Goal: Information Seeking & Learning: Learn about a topic

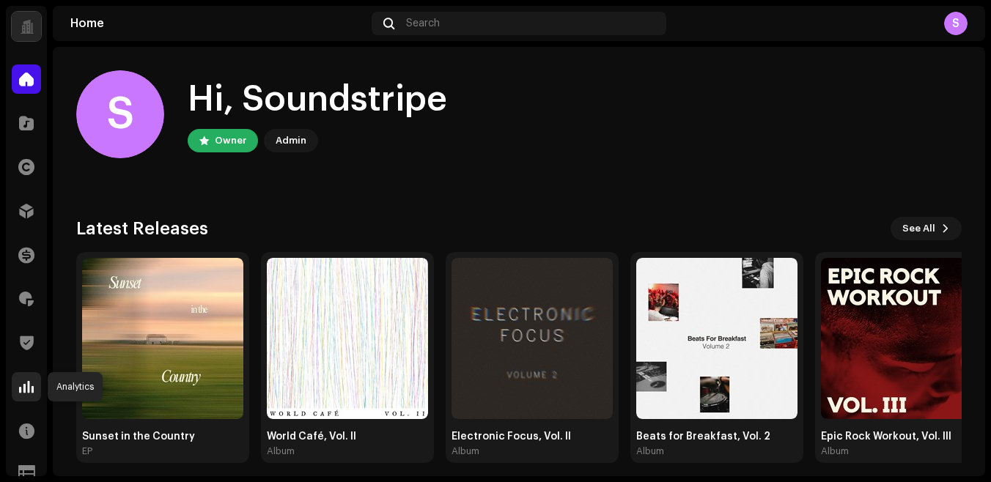
click at [26, 393] on span at bounding box center [26, 387] width 15 height 12
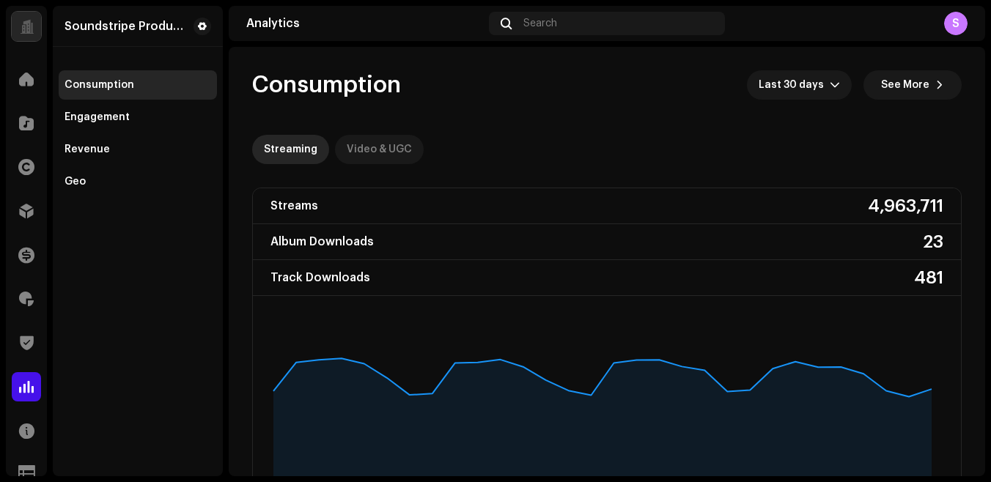
click at [394, 147] on div "Video & UGC" at bounding box center [379, 149] width 65 height 29
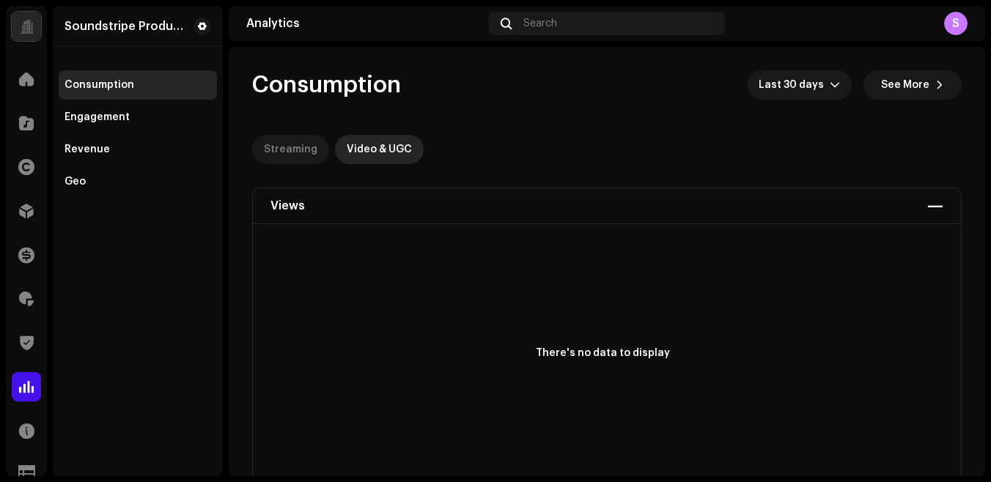
click at [303, 159] on div "Streaming" at bounding box center [291, 149] width 54 height 29
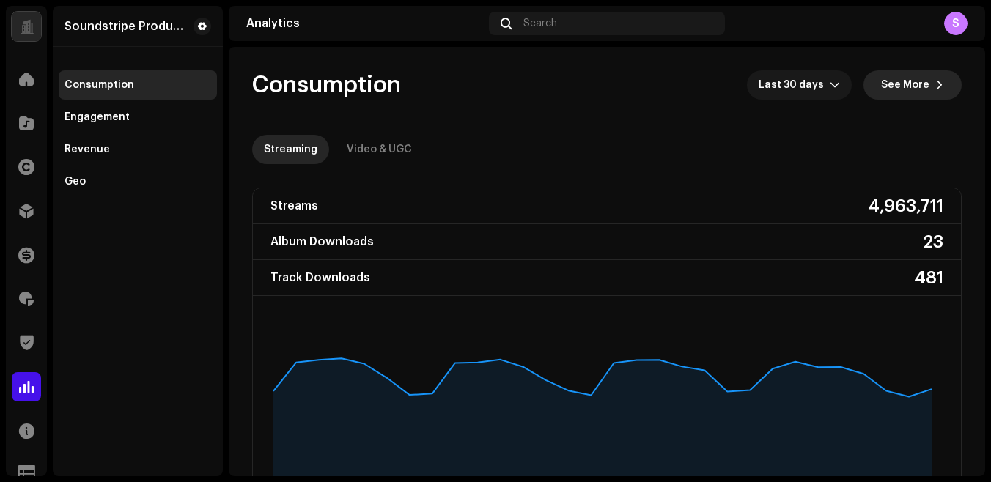
click at [905, 92] on span "See More" at bounding box center [905, 84] width 48 height 29
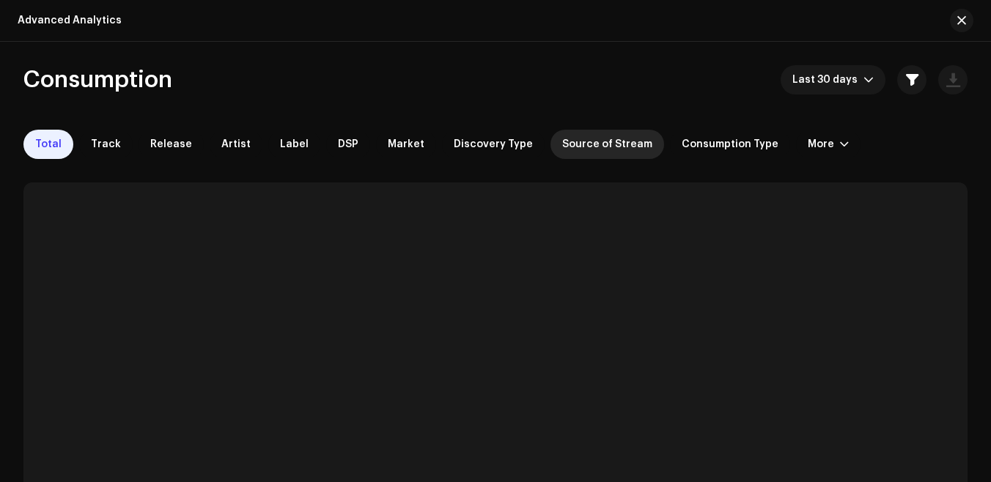
click at [590, 150] on div "Source of Stream" at bounding box center [608, 144] width 114 height 29
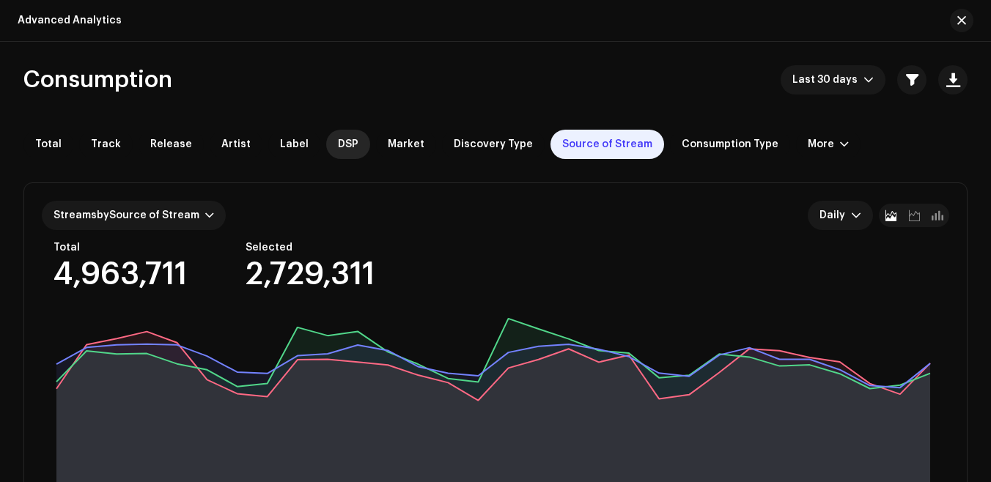
click at [338, 141] on span "DSP" at bounding box center [348, 145] width 21 height 12
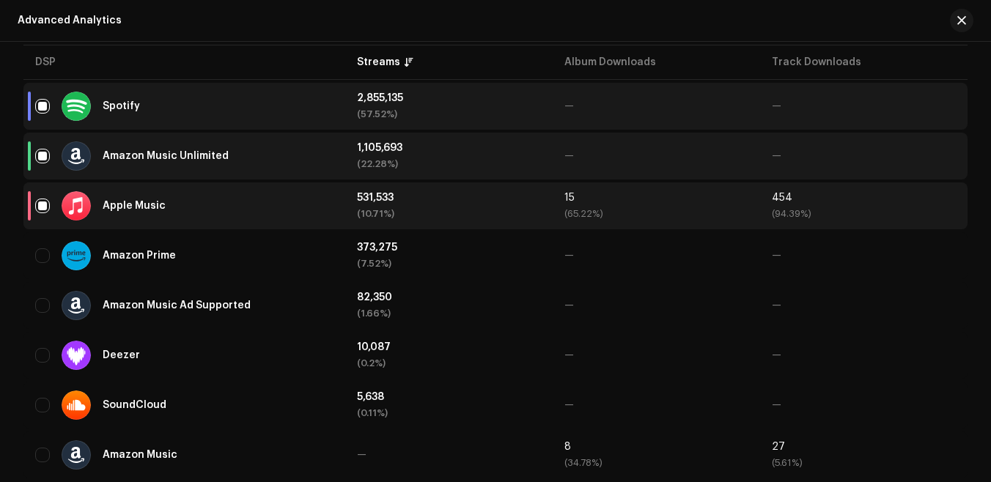
scroll to position [560, 0]
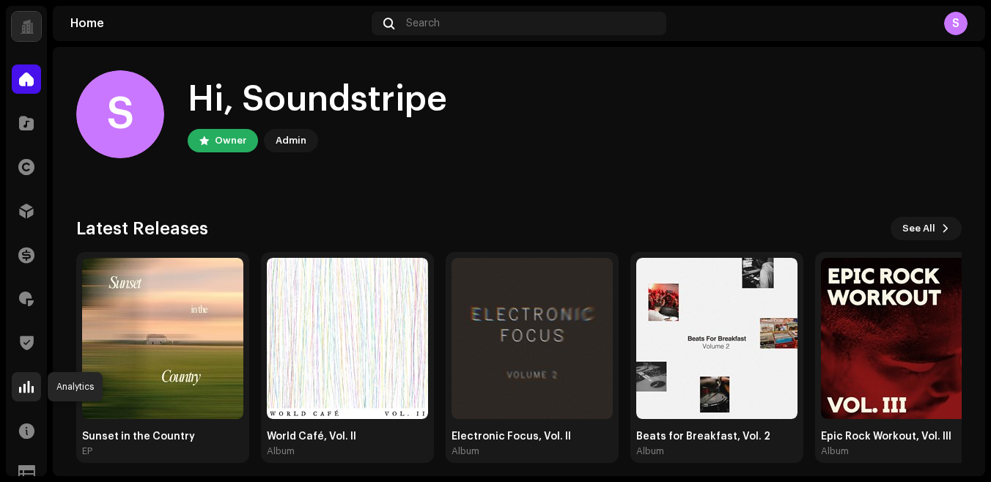
click at [26, 386] on span at bounding box center [26, 387] width 15 height 12
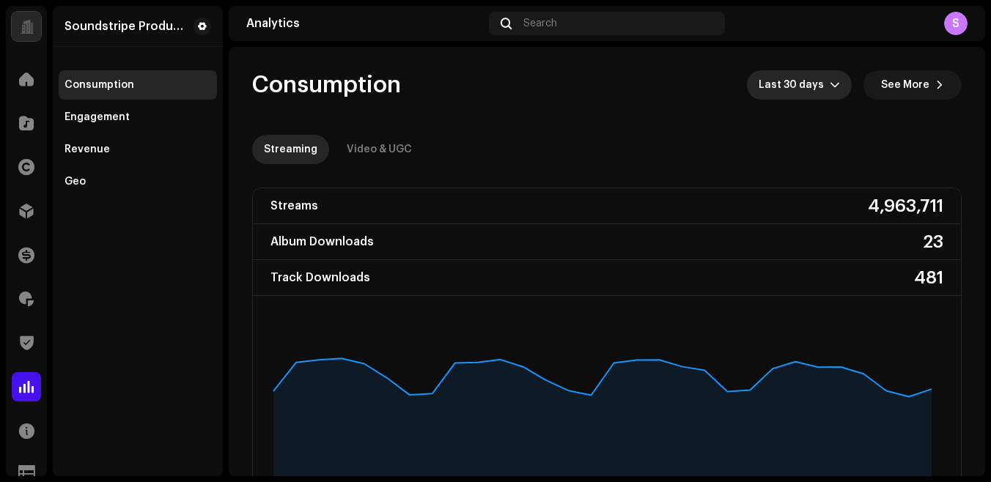
click at [820, 84] on span "Last 30 days" at bounding box center [794, 84] width 71 height 29
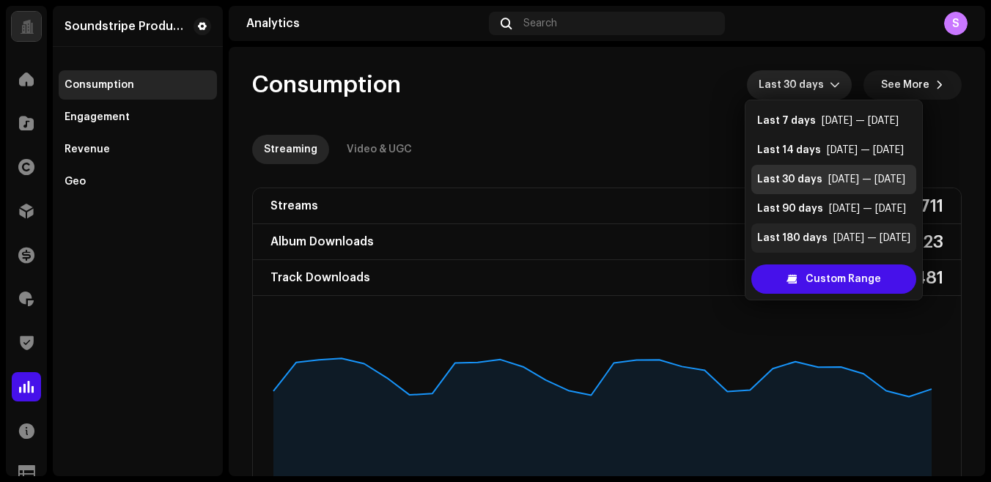
click at [813, 242] on div "Last 180 days" at bounding box center [792, 238] width 70 height 15
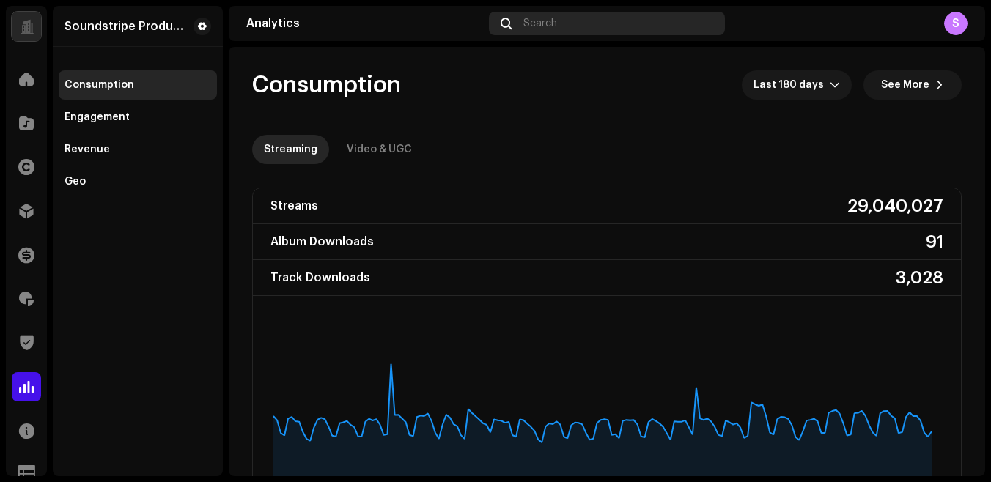
click at [556, 22] on span "Search" at bounding box center [540, 24] width 34 height 12
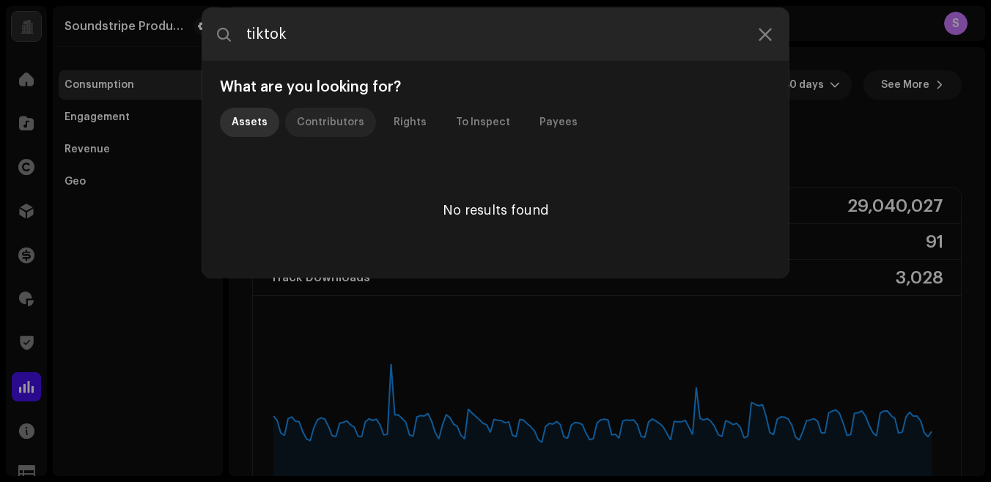
type input "tiktok"
click at [330, 122] on div "Contributors" at bounding box center [330, 122] width 67 height 29
click at [394, 120] on div "Rights" at bounding box center [410, 122] width 33 height 29
click at [457, 123] on div "To Inspect" at bounding box center [483, 122] width 54 height 29
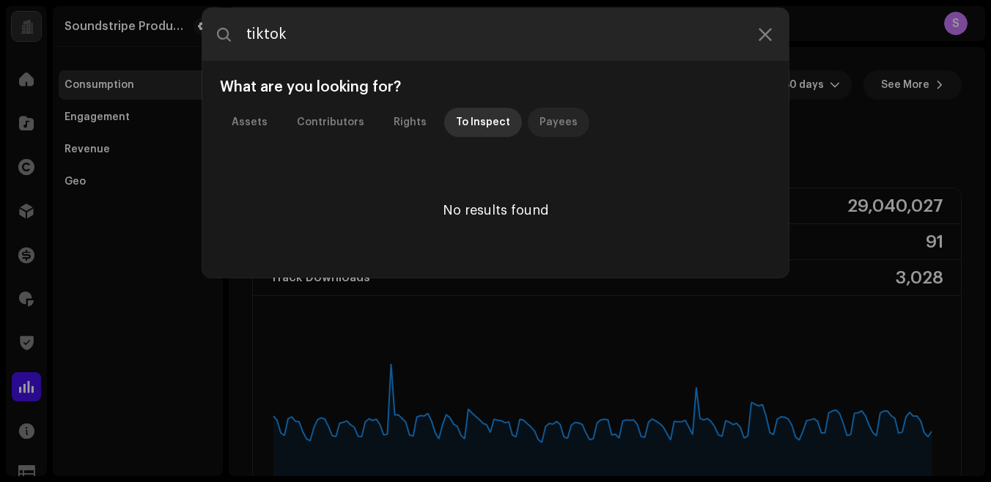
click at [540, 122] on div "Payees" at bounding box center [559, 122] width 38 height 29
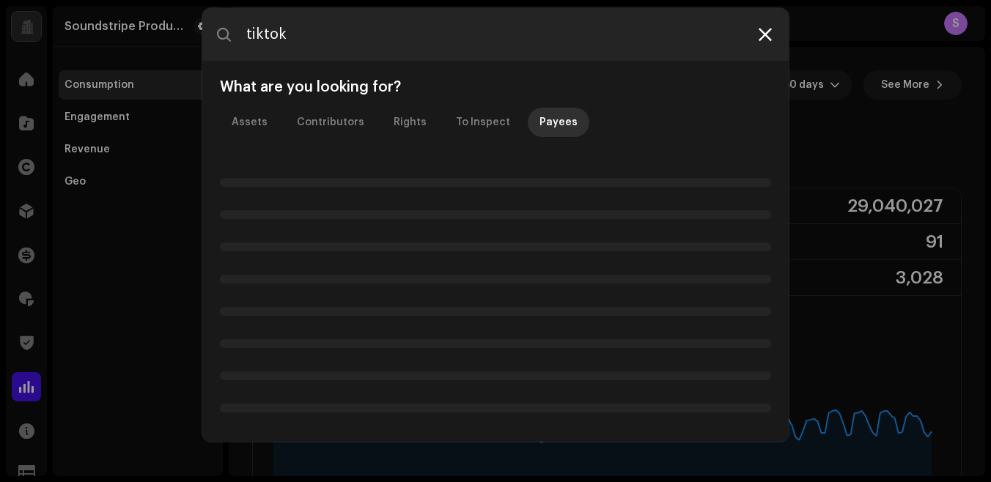
click at [759, 34] on icon at bounding box center [765, 35] width 13 height 12
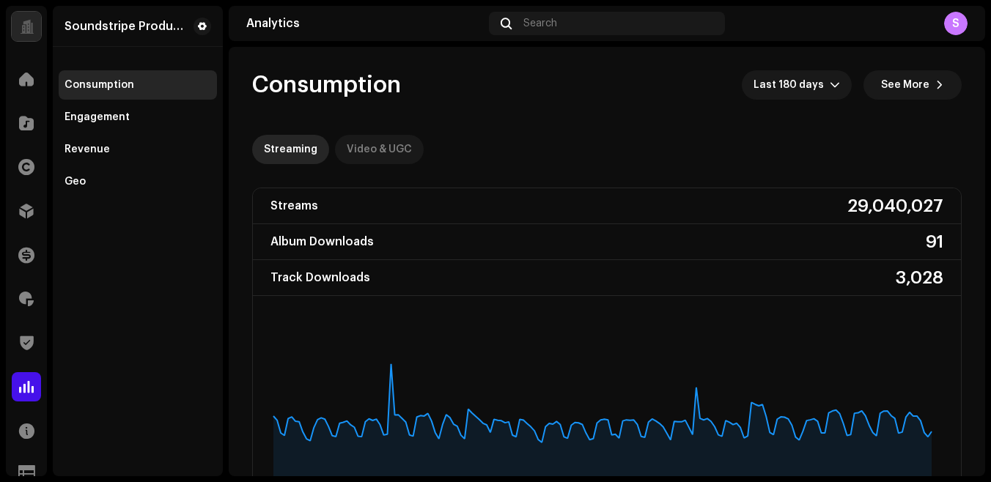
click at [394, 151] on div "Video & UGC" at bounding box center [379, 149] width 65 height 29
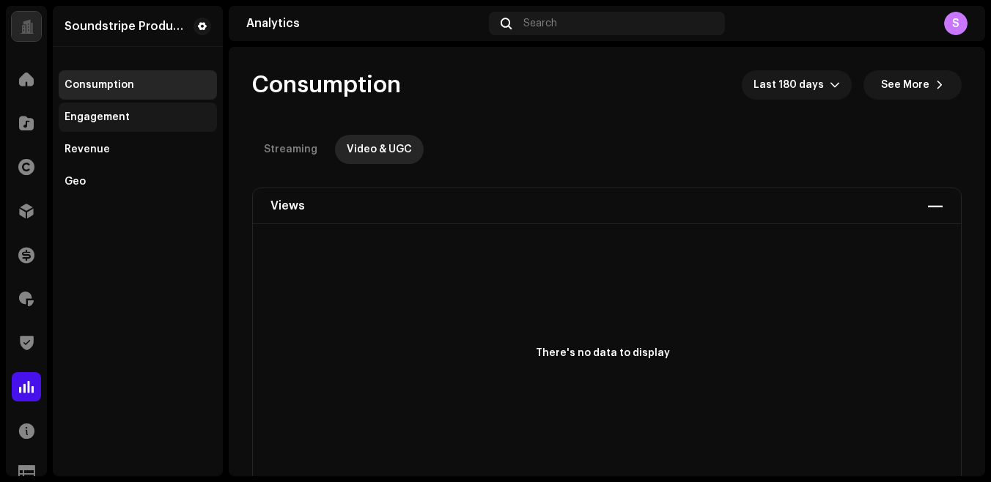
click at [114, 115] on div "Engagement" at bounding box center [97, 117] width 65 height 12
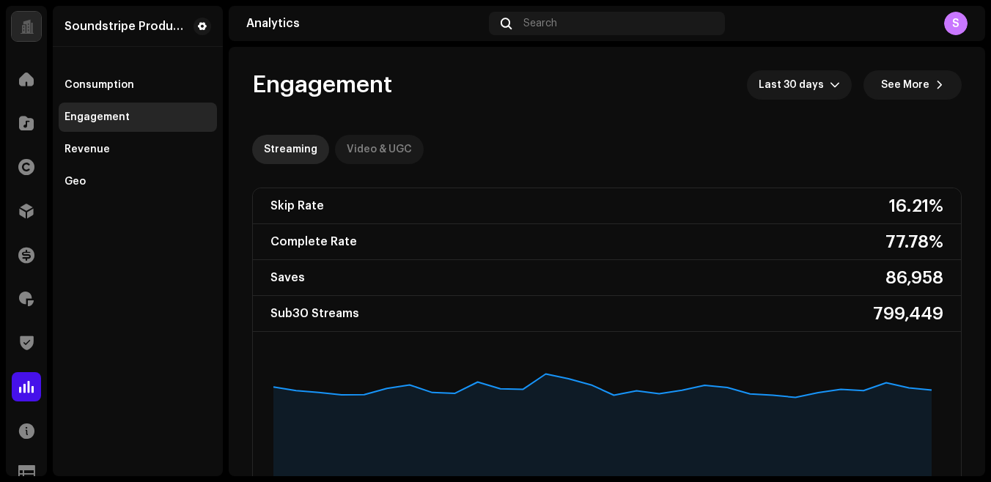
click at [368, 149] on div "Video & UGC" at bounding box center [379, 149] width 65 height 29
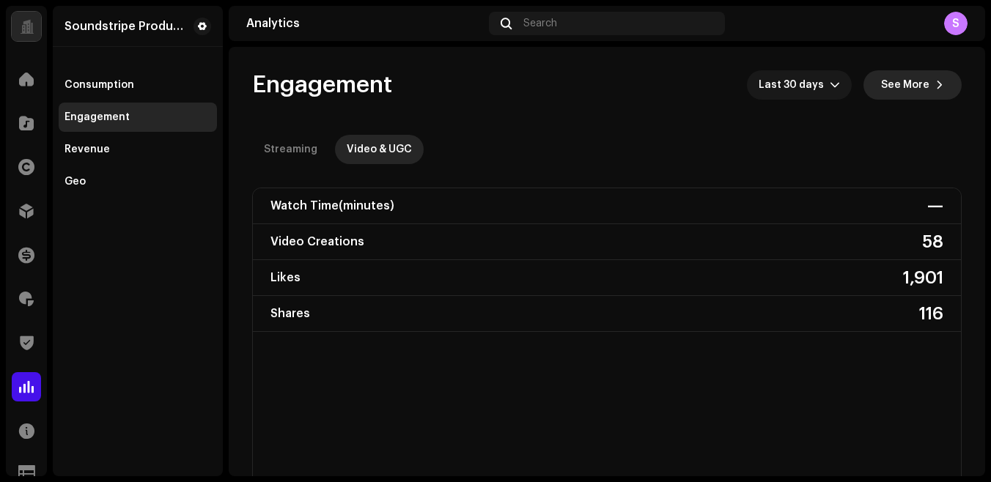
click at [902, 82] on span "See More" at bounding box center [905, 84] width 48 height 29
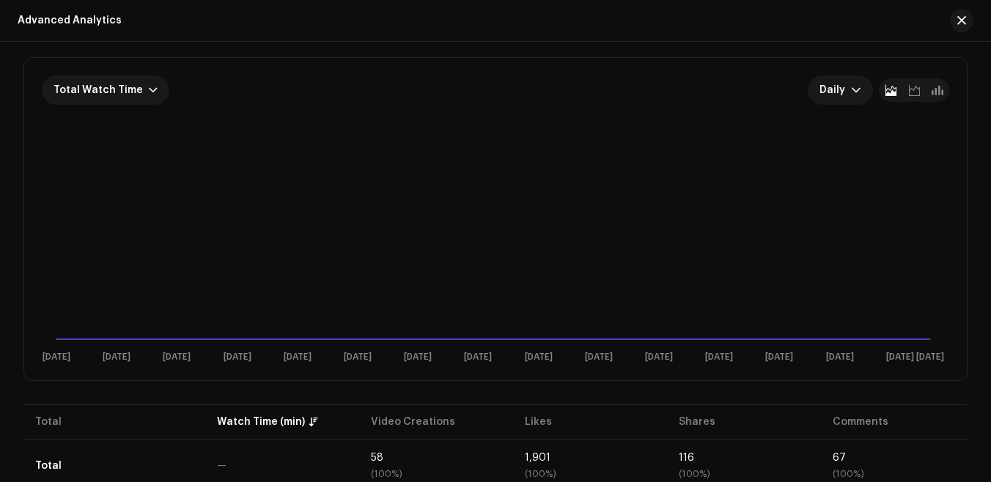
scroll to position [155, 0]
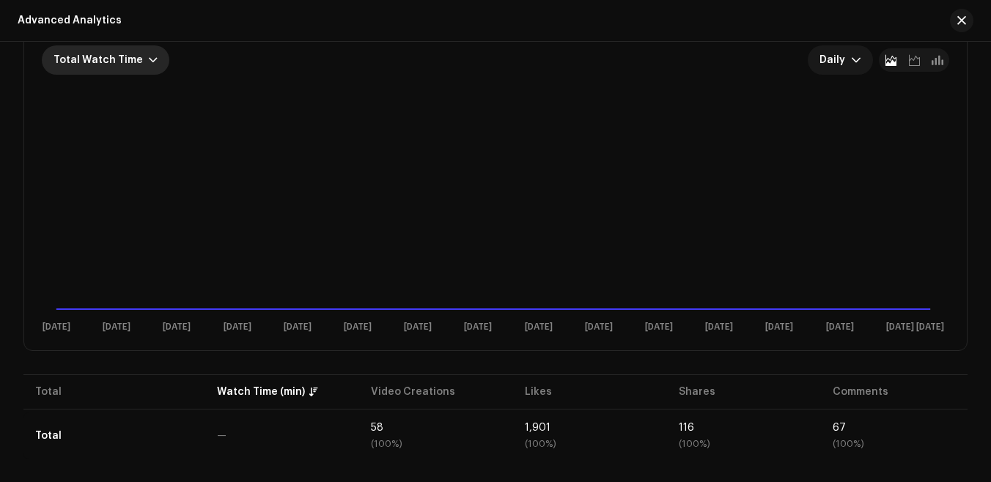
click at [108, 62] on span "Total Watch Time" at bounding box center [98, 60] width 89 height 10
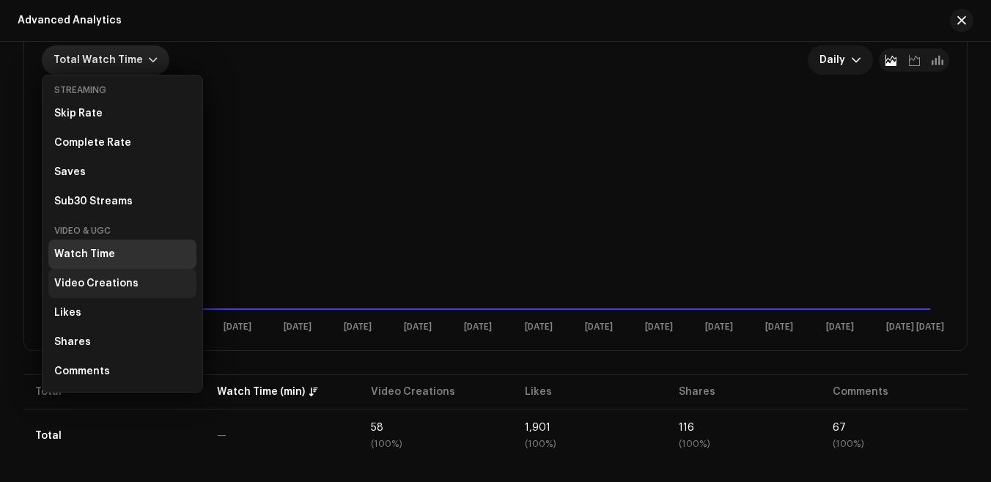
click at [100, 282] on div "Video Creations" at bounding box center [96, 284] width 84 height 12
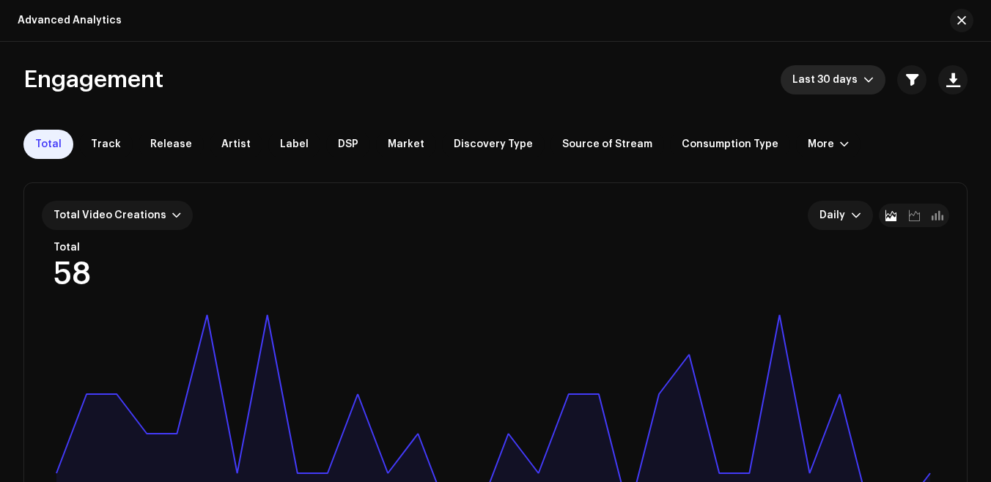
click at [850, 76] on span "Last 30 days" at bounding box center [827, 79] width 71 height 29
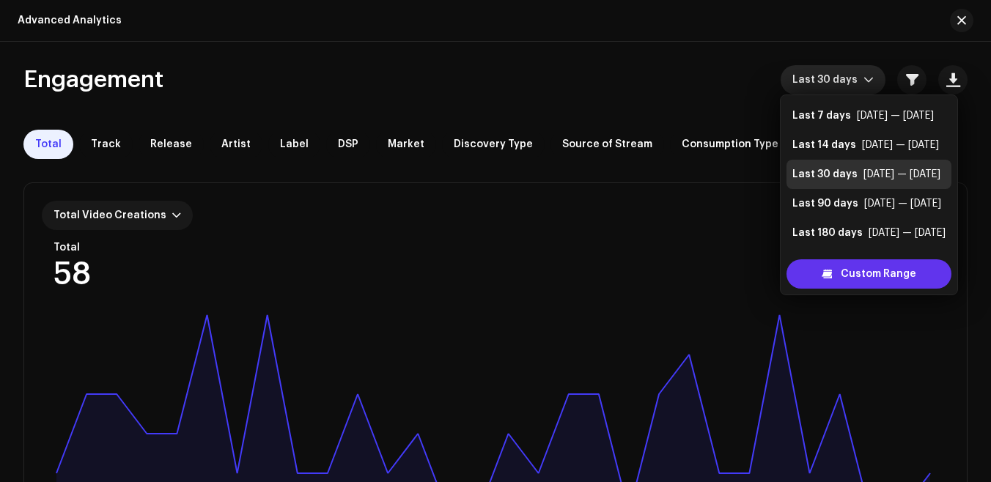
scroll to position [23, 0]
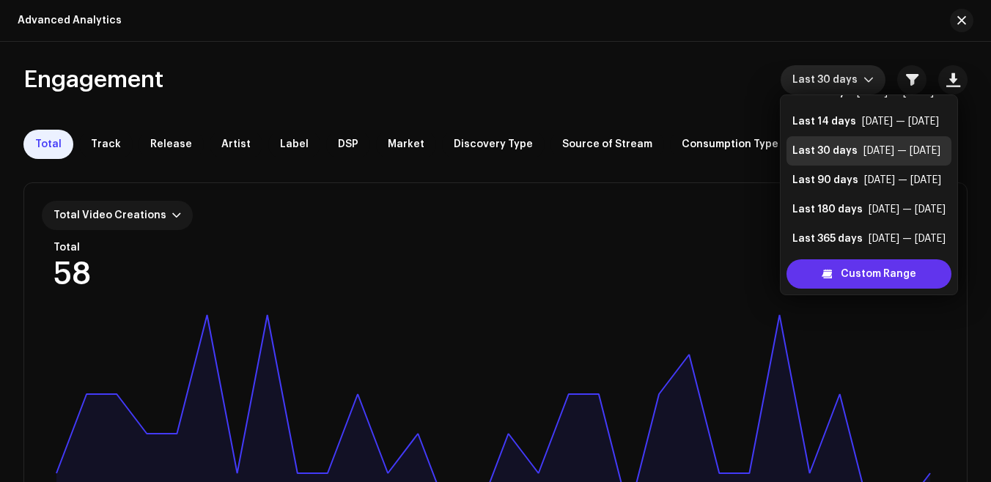
click at [849, 288] on span "Custom Range" at bounding box center [879, 273] width 76 height 29
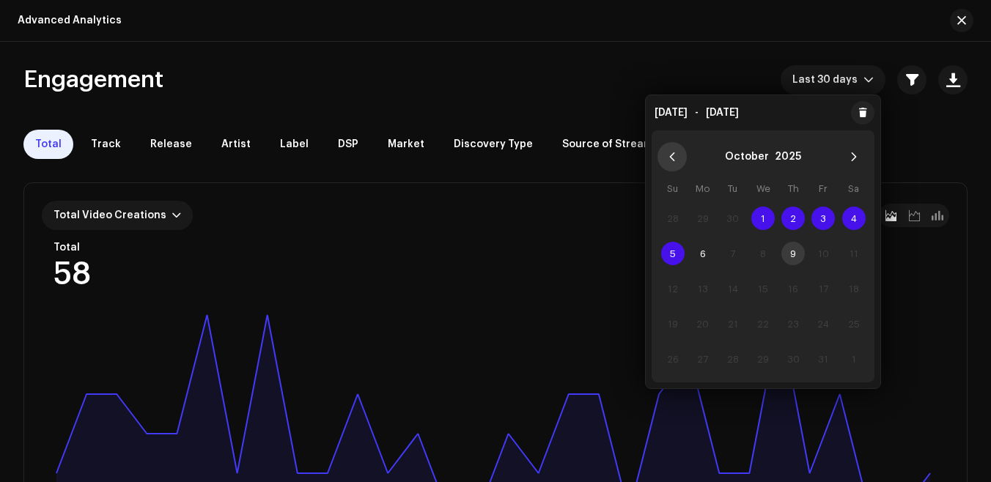
click at [674, 154] on icon "Previous Month" at bounding box center [672, 157] width 10 height 10
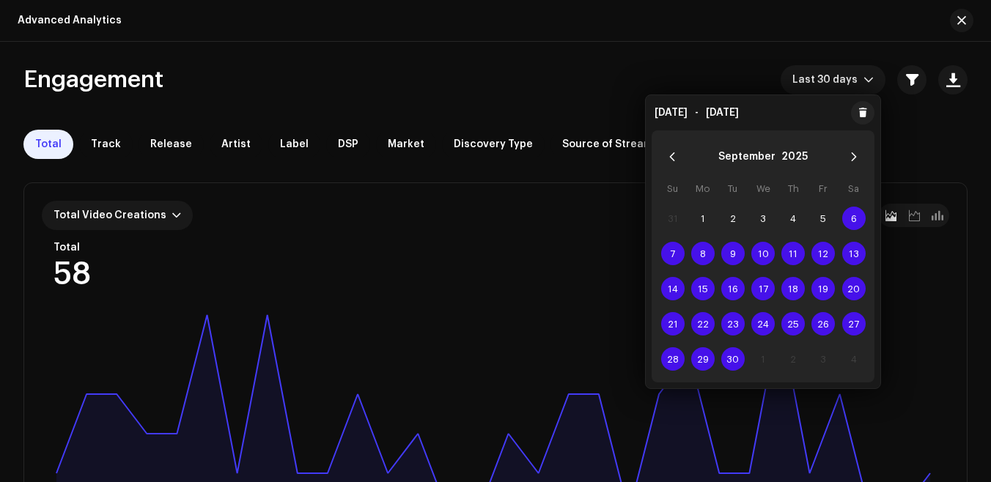
click at [674, 154] on icon "Previous Month" at bounding box center [672, 157] width 10 height 10
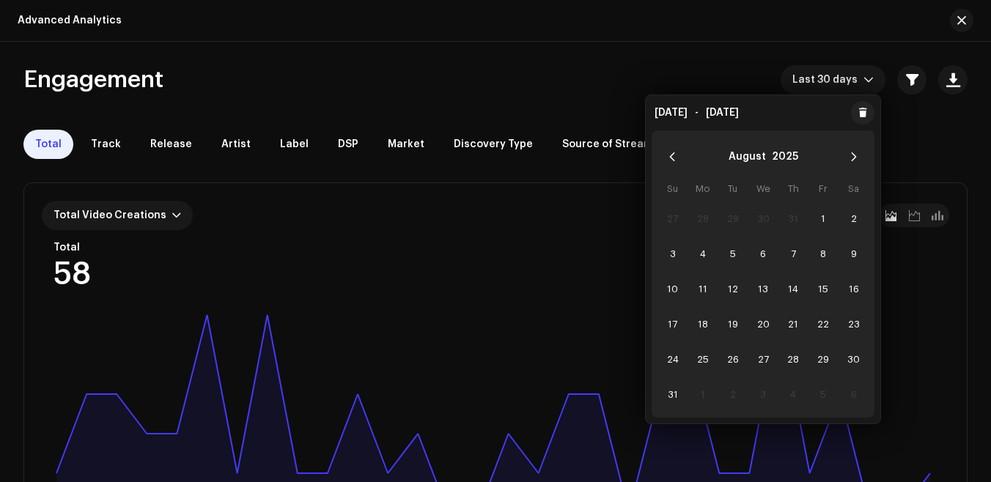
click at [674, 154] on icon "Previous Month" at bounding box center [672, 157] width 10 height 10
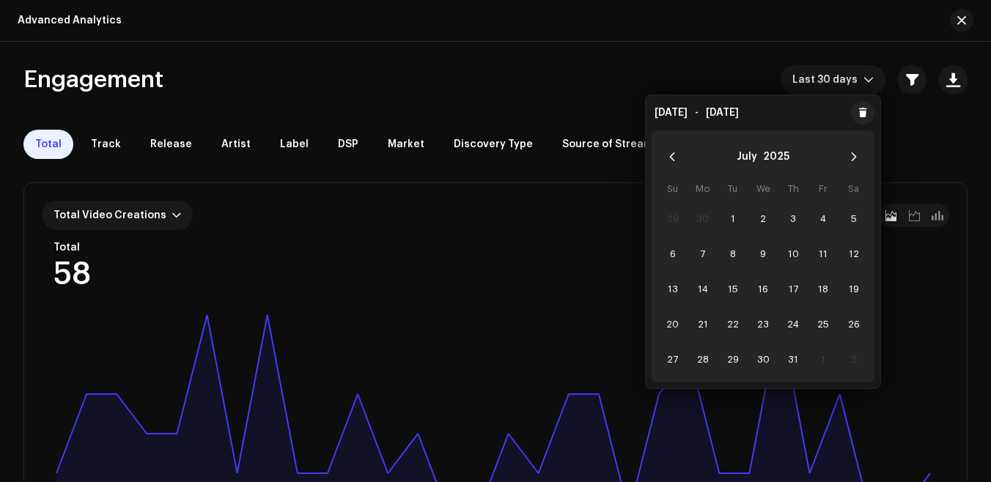
click at [674, 154] on icon "Previous Month" at bounding box center [672, 157] width 10 height 10
click at [732, 220] on span "1" at bounding box center [732, 218] width 23 height 23
click at [762, 355] on span "30" at bounding box center [762, 358] width 23 height 23
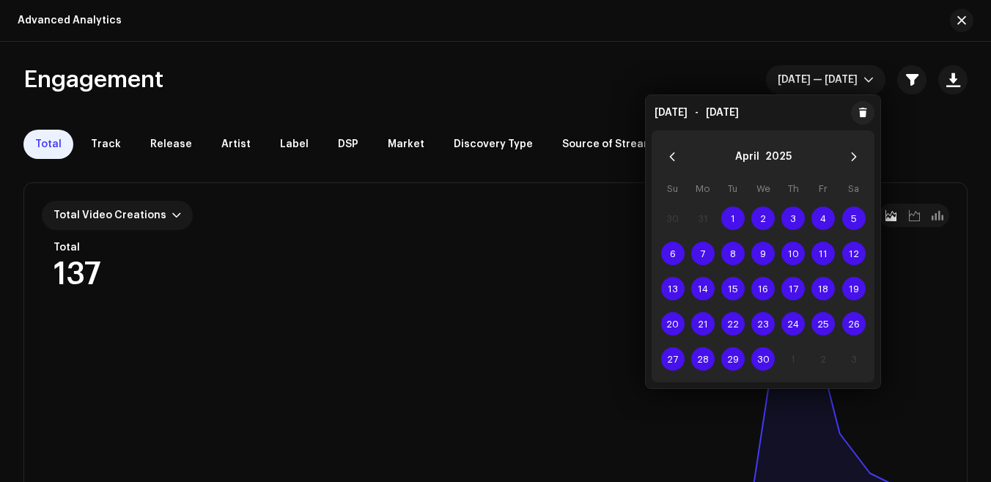
click at [568, 75] on div "Engagement Apr 1 — Apr 30" at bounding box center [495, 79] width 944 height 29
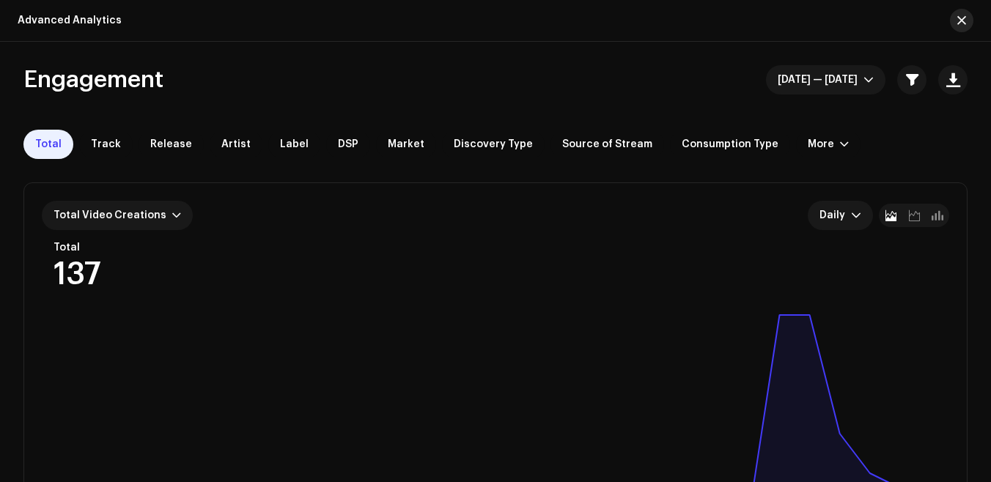
click at [959, 15] on span "button" at bounding box center [961, 21] width 9 height 12
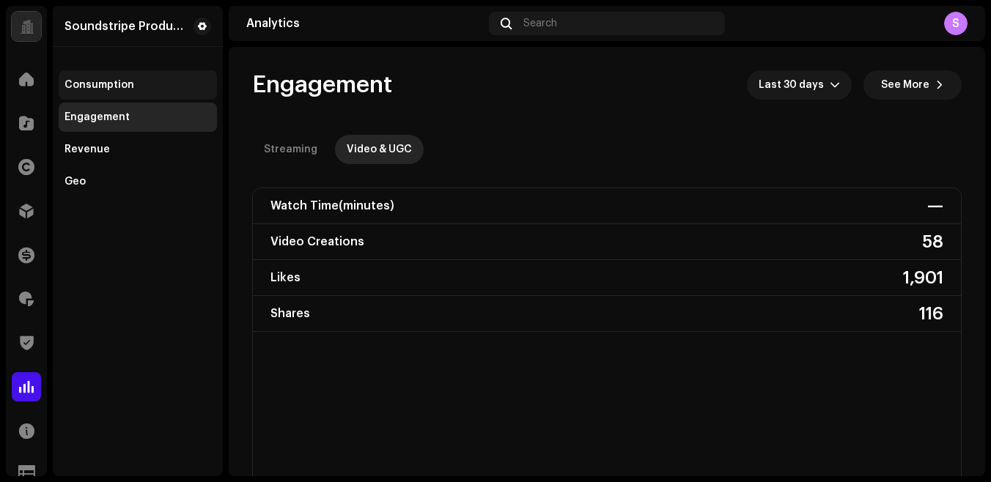
click at [95, 78] on div "Consumption" at bounding box center [138, 84] width 158 height 29
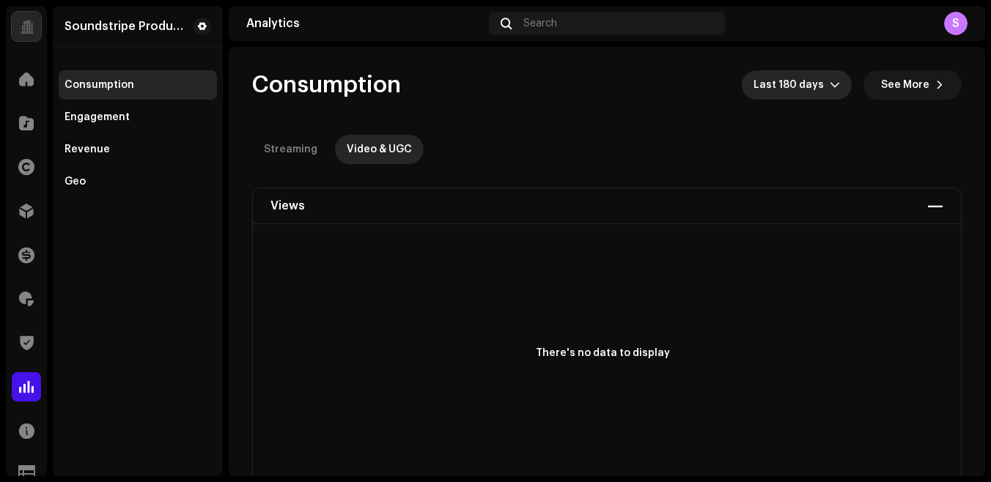
click at [816, 84] on span "Last 180 days" at bounding box center [792, 84] width 76 height 29
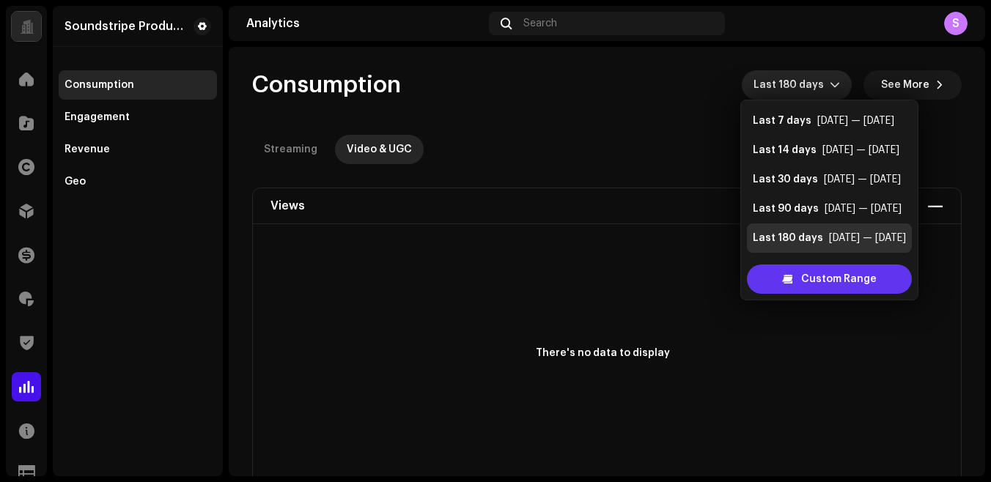
click at [822, 284] on span "Custom Range" at bounding box center [839, 279] width 76 height 29
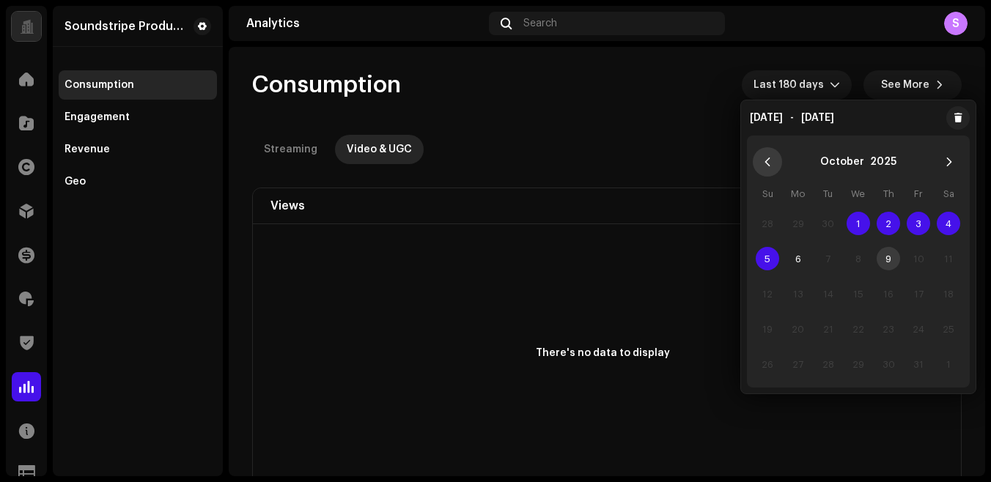
click at [762, 167] on button "Previous Month" at bounding box center [767, 161] width 29 height 29
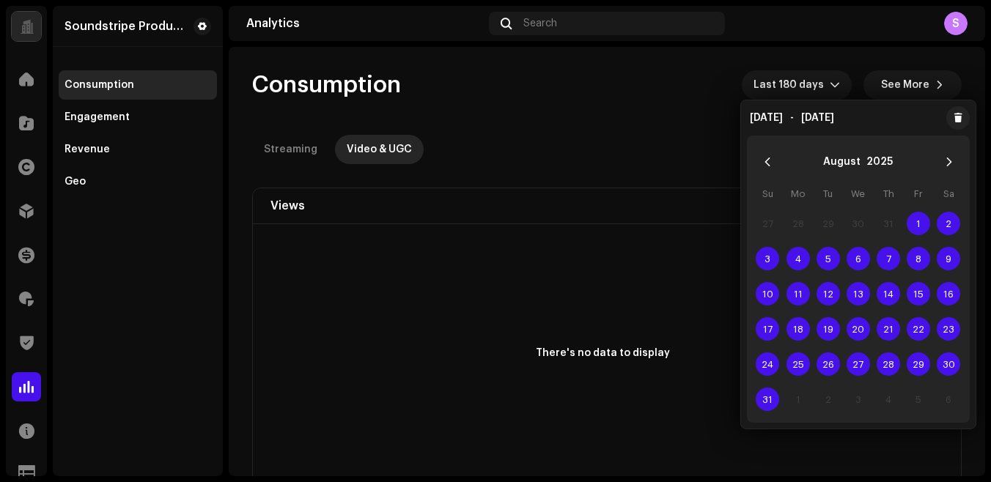
click at [762, 167] on button "Previous Month" at bounding box center [767, 161] width 29 height 29
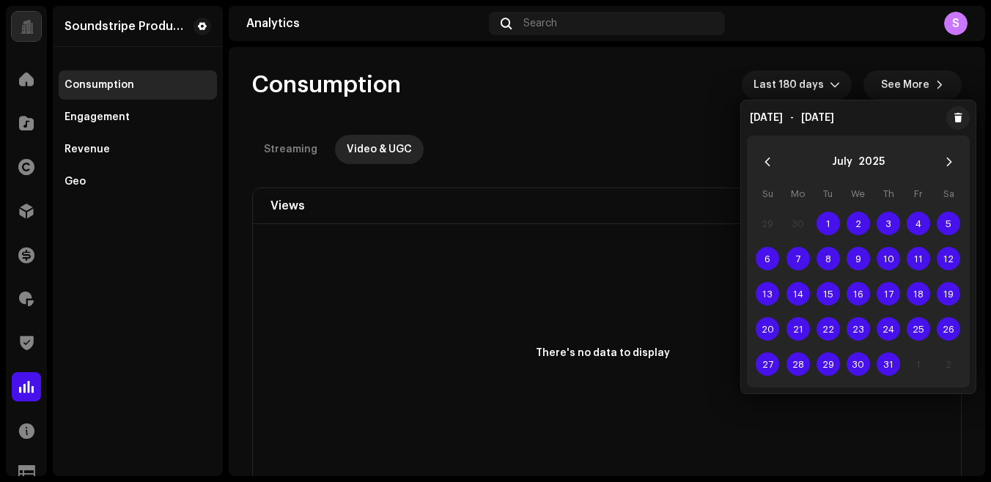
click at [762, 167] on button "Previous Month" at bounding box center [767, 161] width 29 height 29
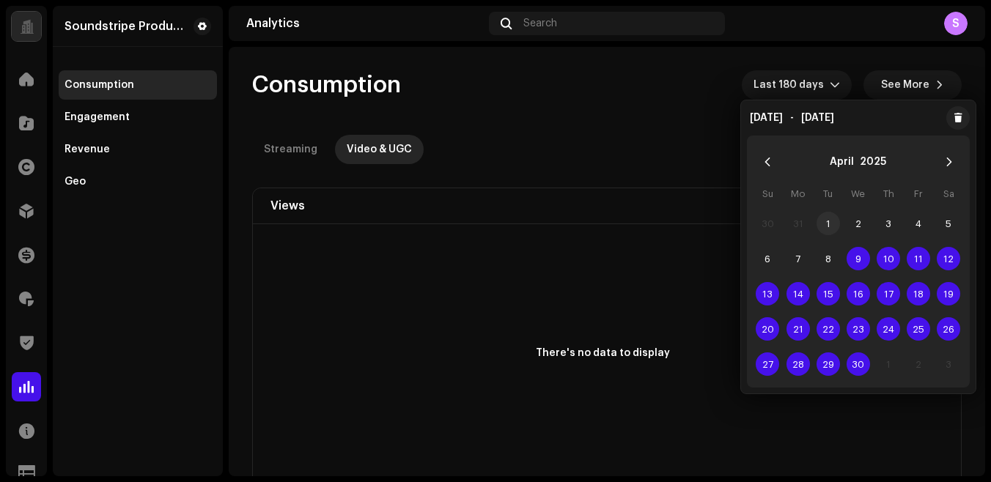
click at [826, 222] on span "1" at bounding box center [828, 223] width 23 height 23
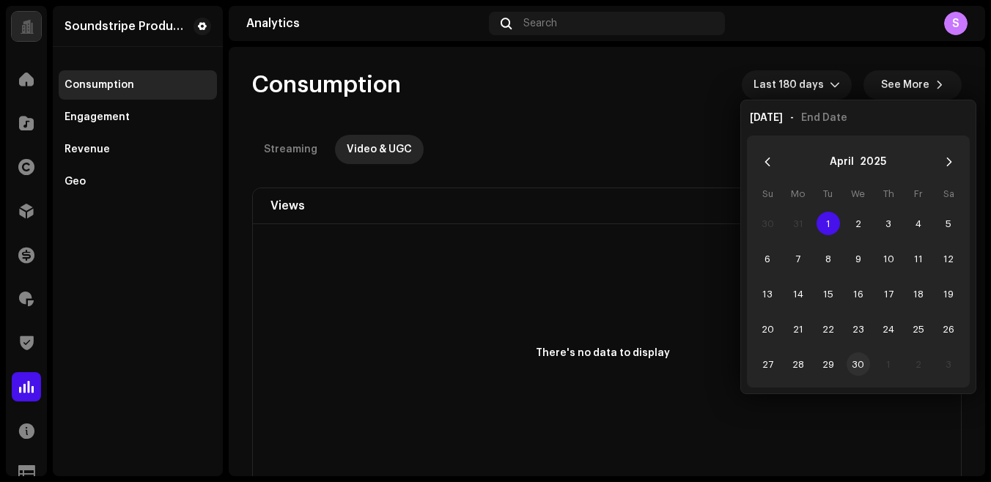
click at [853, 359] on span "30" at bounding box center [858, 364] width 23 height 23
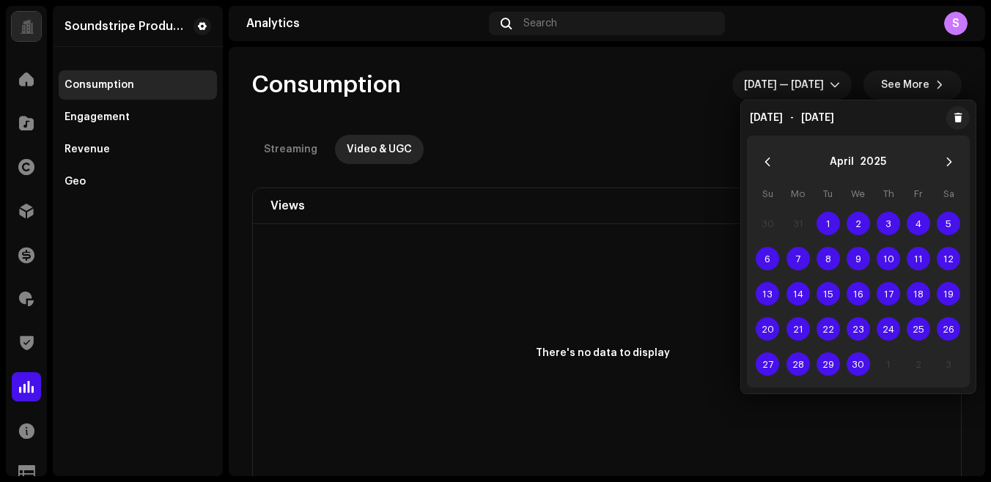
click at [640, 131] on re-o-consumption-dashboard-header "Consumption Apr 1 — Apr 30 See More Streaming Video & UGC" at bounding box center [607, 111] width 710 height 129
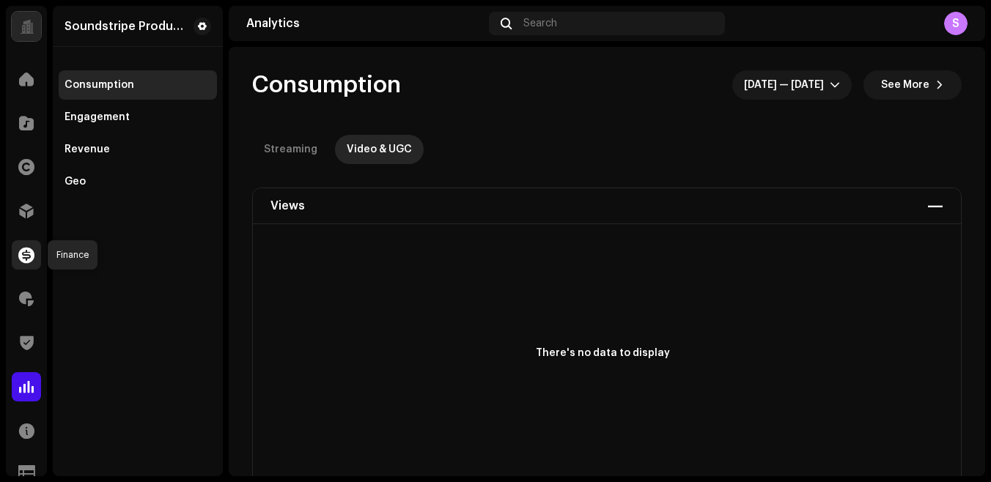
click at [21, 257] on span at bounding box center [26, 255] width 16 height 12
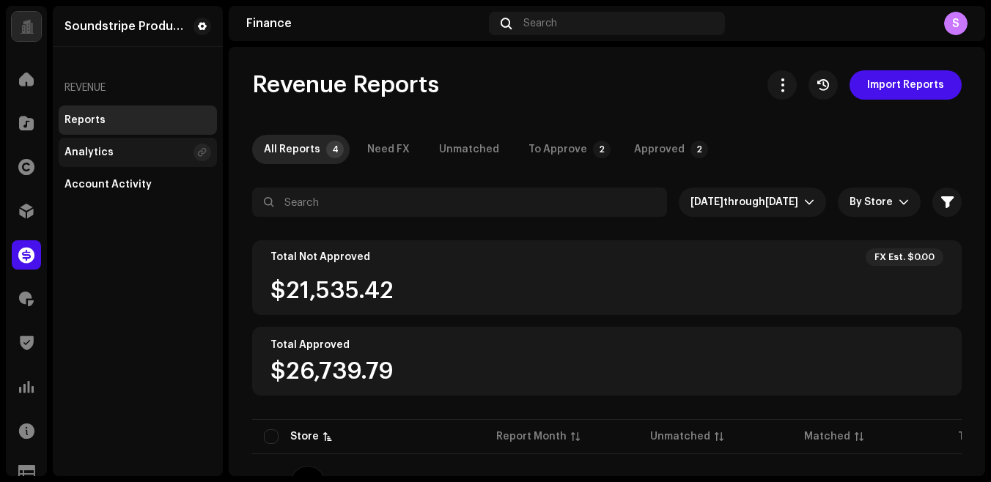
click at [82, 147] on div "Analytics" at bounding box center [89, 153] width 49 height 12
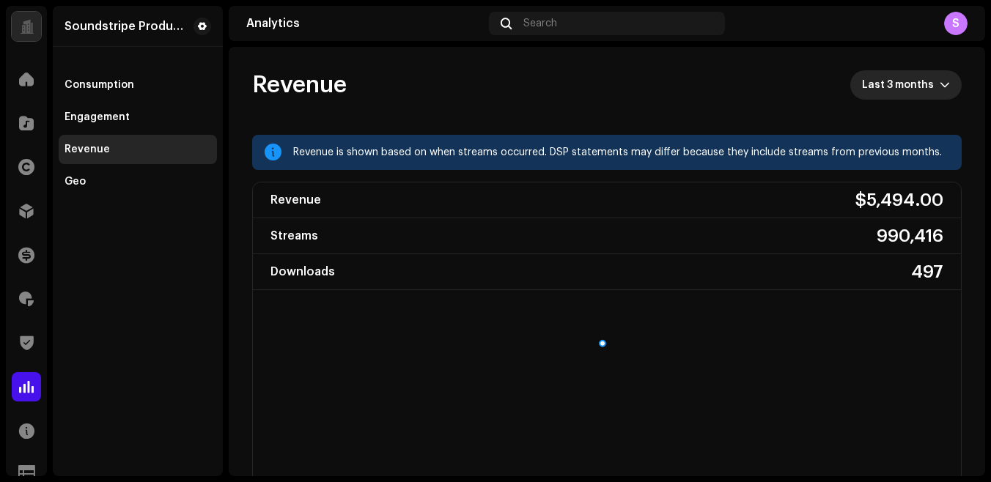
click at [890, 83] on span "Last 3 months" at bounding box center [901, 84] width 78 height 29
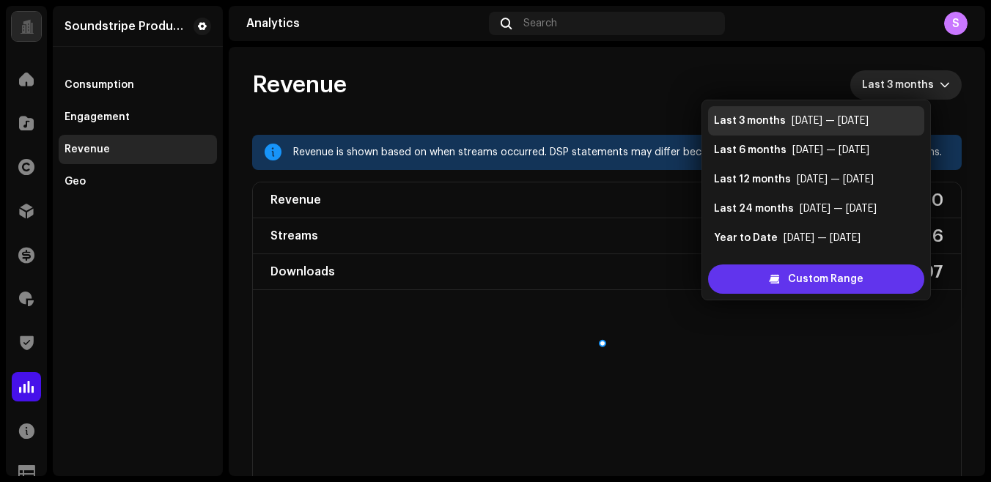
scroll to position [23, 0]
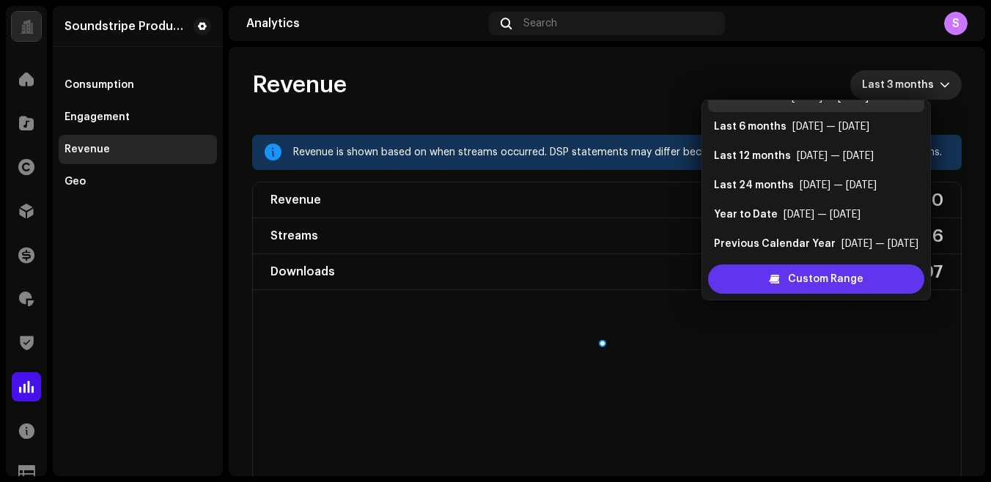
click at [767, 266] on div "Custom Range" at bounding box center [816, 279] width 216 height 29
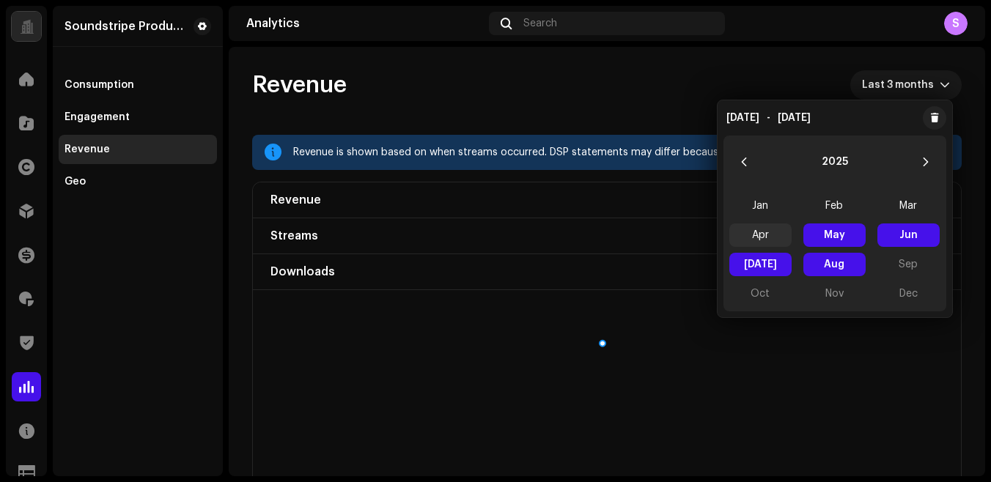
click at [755, 229] on span "Apr" at bounding box center [760, 235] width 62 height 23
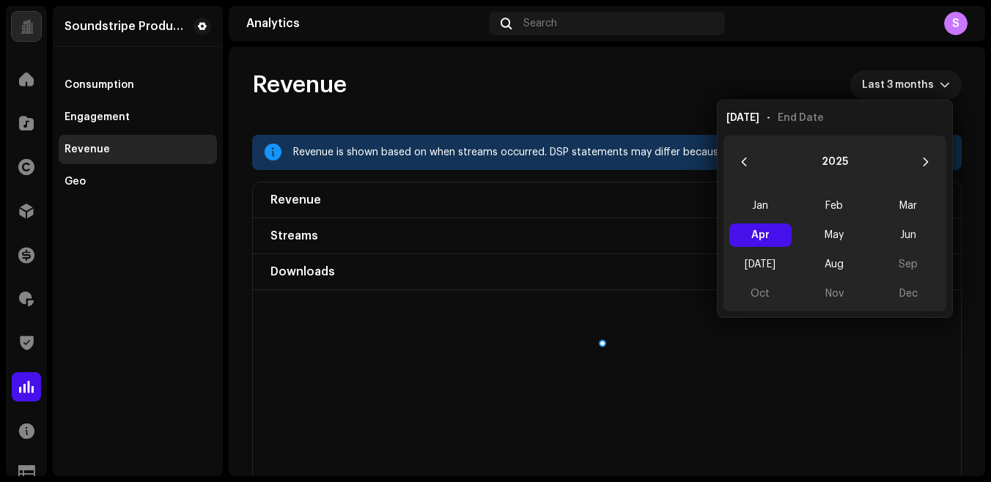
click at [755, 234] on span "Apr Apr" at bounding box center [760, 235] width 62 height 23
click at [624, 87] on div "Revenue Apr 2025 — Apr 2025" at bounding box center [607, 84] width 710 height 29
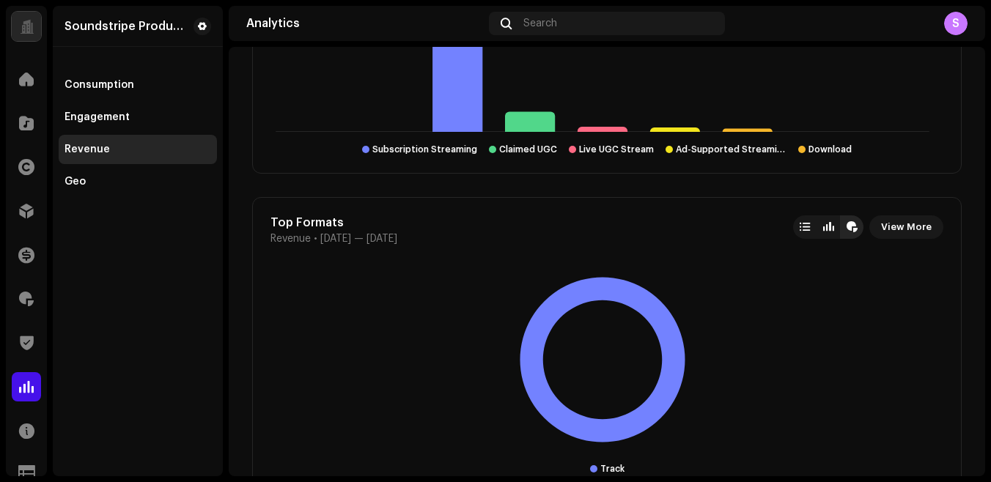
scroll to position [3031, 0]
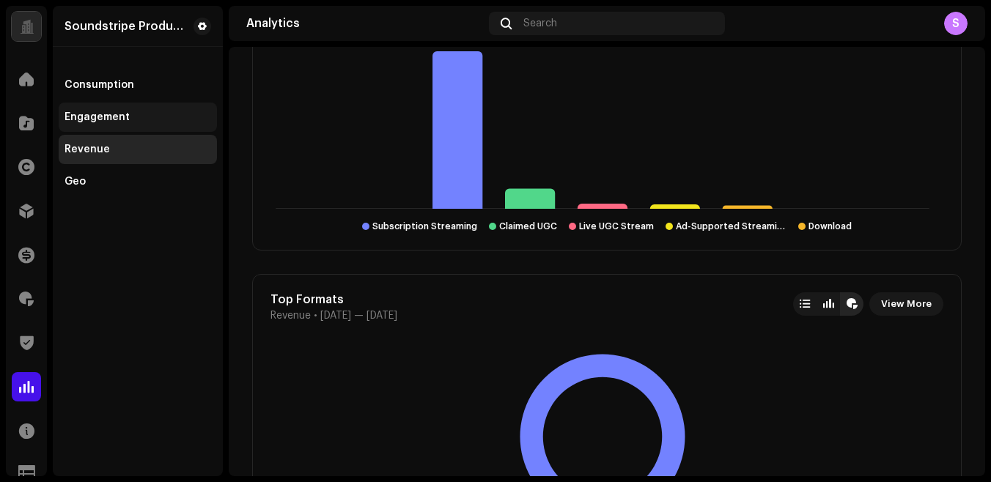
click at [130, 112] on div "Engagement" at bounding box center [138, 117] width 147 height 12
